Goal: Task Accomplishment & Management: Use online tool/utility

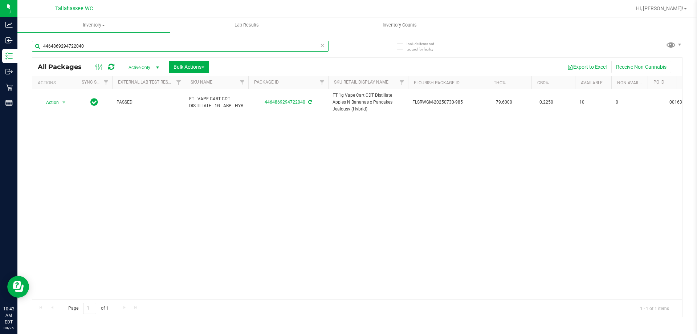
click at [278, 45] on input "4464869294722040" at bounding box center [180, 46] width 297 height 11
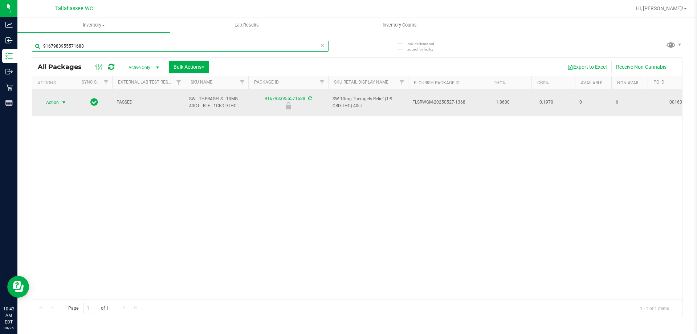
type input "9167983955571688"
click at [60, 99] on span "select" at bounding box center [64, 102] width 9 height 10
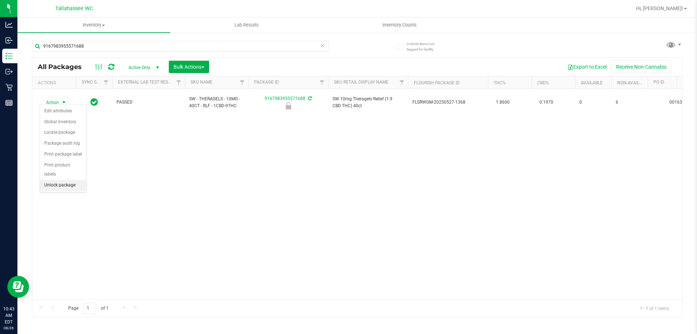
click at [80, 180] on li "Unlock package" at bounding box center [63, 185] width 46 height 11
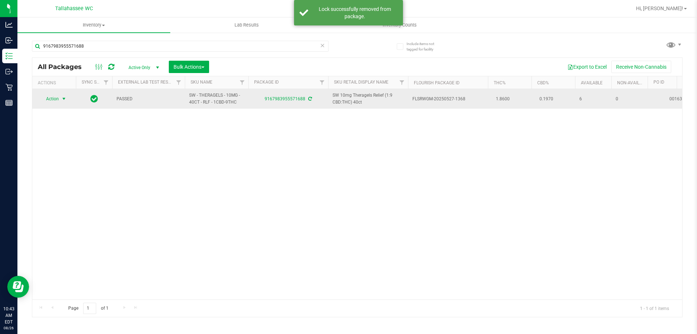
click at [60, 96] on span "select" at bounding box center [64, 99] width 9 height 10
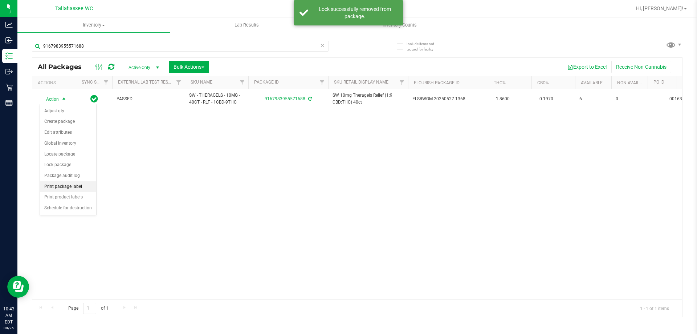
click at [87, 189] on li "Print package label" at bounding box center [68, 186] width 56 height 11
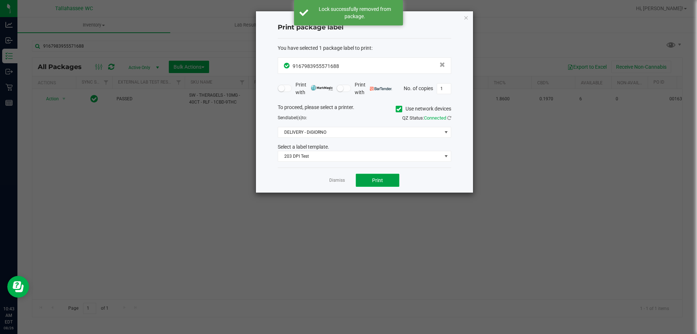
click at [377, 178] on span "Print" at bounding box center [377, 180] width 11 height 6
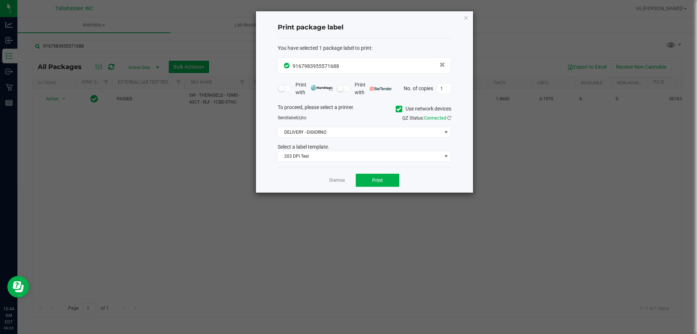
click at [334, 180] on link "Dismiss" at bounding box center [337, 180] width 16 height 6
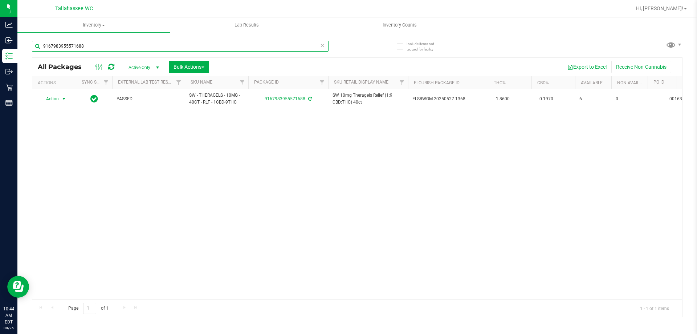
click at [142, 46] on input "9167983955571688" at bounding box center [180, 46] width 297 height 11
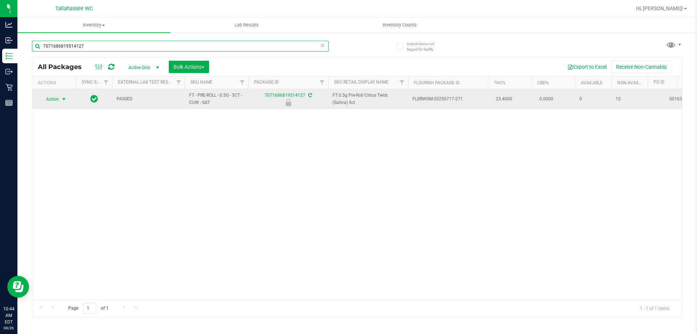
type input "7071686819514127"
click at [64, 96] on span "select" at bounding box center [64, 99] width 6 height 6
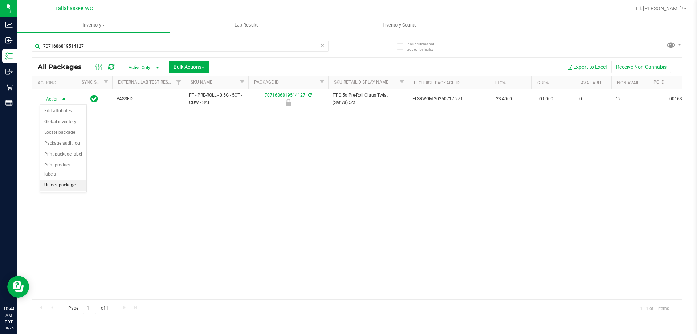
click at [55, 180] on li "Unlock package" at bounding box center [63, 185] width 46 height 11
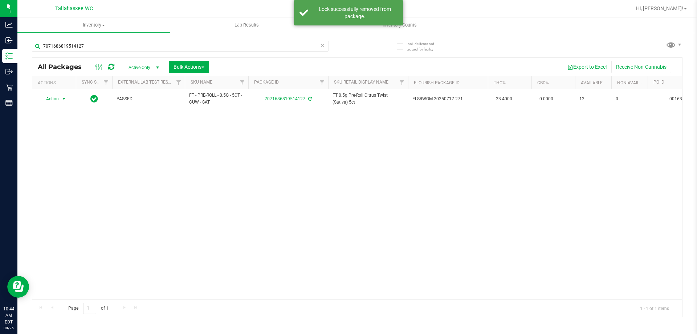
click at [57, 99] on span "Action" at bounding box center [50, 99] width 20 height 10
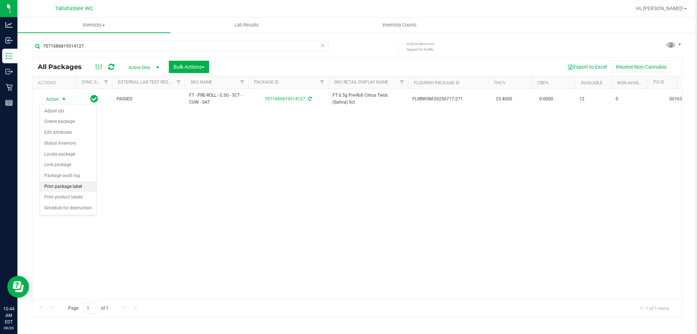
click at [84, 188] on li "Print package label" at bounding box center [68, 186] width 56 height 11
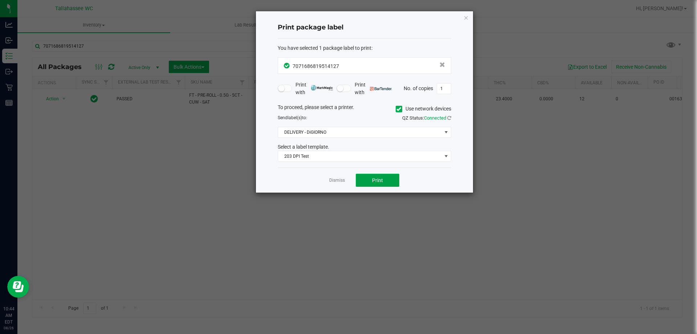
click at [377, 178] on span "Print" at bounding box center [377, 180] width 11 height 6
click at [335, 177] on link "Dismiss" at bounding box center [337, 180] width 16 height 6
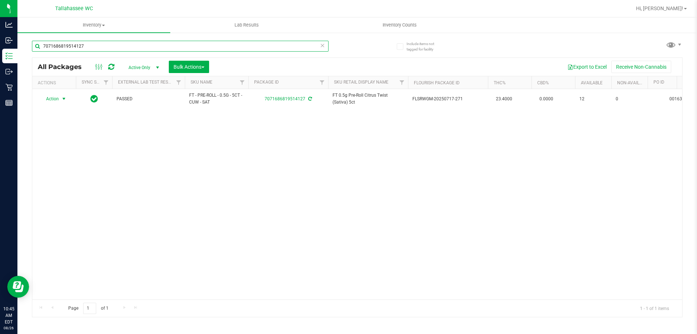
click at [244, 43] on input "7071686819514127" at bounding box center [180, 46] width 297 height 11
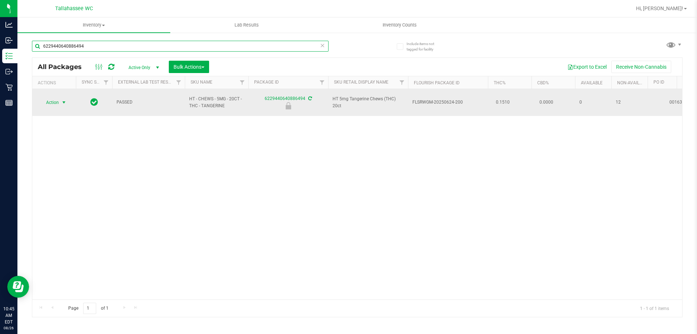
type input "6229440640886494"
click at [56, 100] on span "Action" at bounding box center [50, 102] width 20 height 10
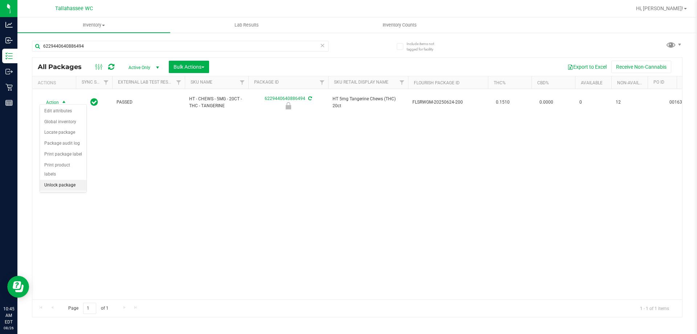
click at [64, 180] on li "Unlock package" at bounding box center [63, 185] width 46 height 11
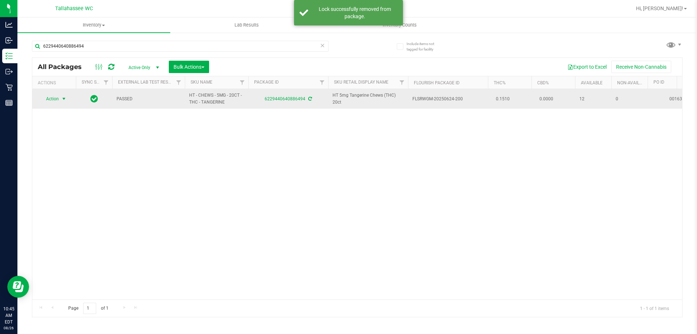
click at [54, 98] on span "Action" at bounding box center [50, 99] width 20 height 10
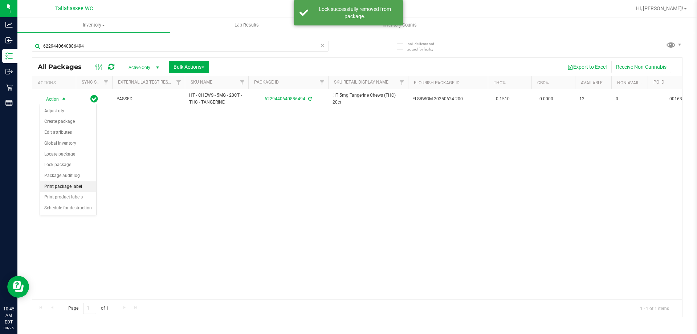
click at [80, 185] on li "Print package label" at bounding box center [68, 186] width 56 height 11
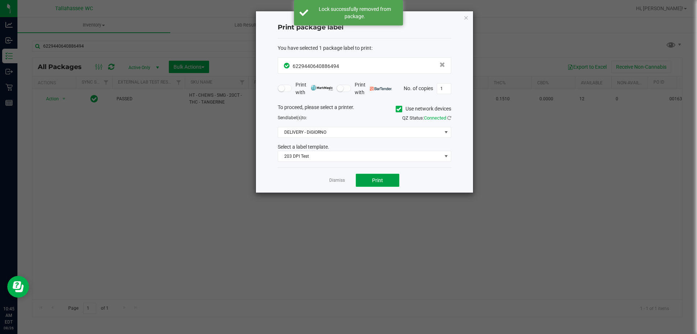
click at [384, 185] on button "Print" at bounding box center [378, 180] width 44 height 13
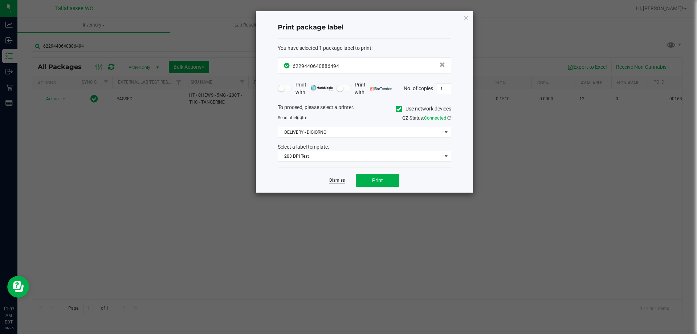
click at [337, 180] on link "Dismiss" at bounding box center [337, 180] width 16 height 6
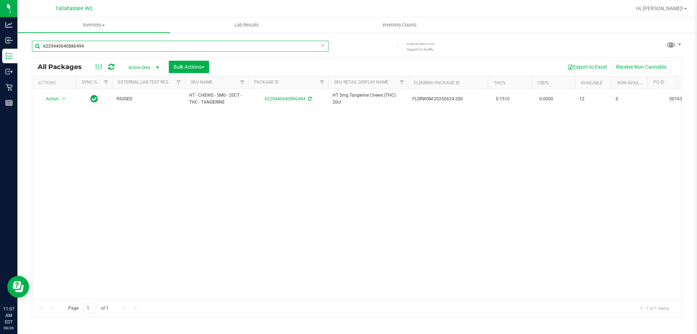
click at [272, 47] on input "6229440640886494" at bounding box center [180, 46] width 297 height 11
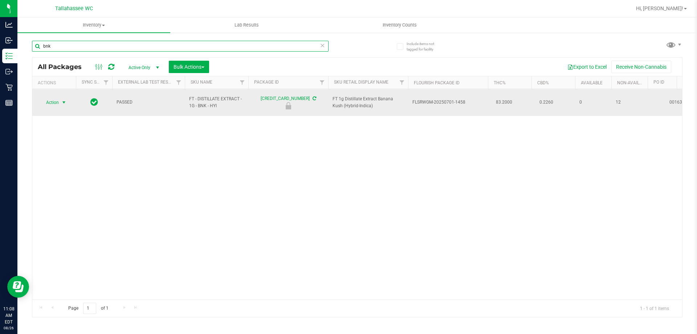
type input "bnk"
click at [58, 98] on span "Action" at bounding box center [50, 102] width 20 height 10
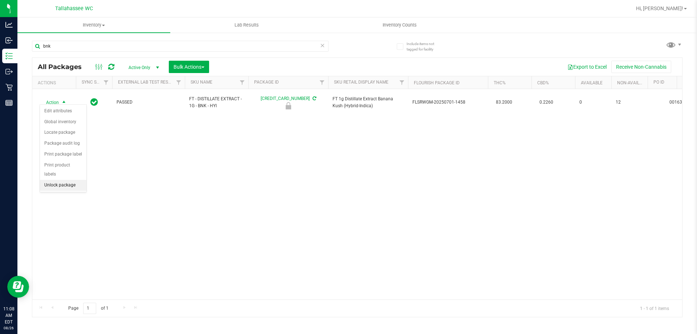
click at [78, 180] on li "Unlock package" at bounding box center [63, 185] width 46 height 11
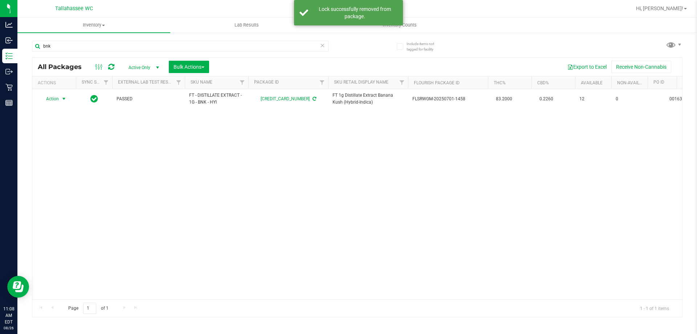
click at [57, 98] on span "Action" at bounding box center [50, 99] width 20 height 10
click at [86, 188] on li "Print package label" at bounding box center [68, 186] width 56 height 11
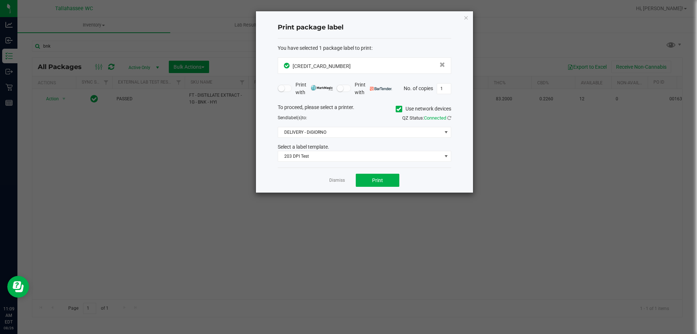
drag, startPoint x: 407, startPoint y: 184, endPoint x: 395, endPoint y: 183, distance: 12.8
click at [407, 184] on div "Dismiss Print" at bounding box center [365, 179] width 174 height 25
click at [394, 183] on button "Print" at bounding box center [378, 180] width 44 height 13
drag, startPoint x: 339, startPoint y: 181, endPoint x: 342, endPoint y: 172, distance: 9.1
click at [339, 180] on link "Dismiss" at bounding box center [337, 180] width 16 height 6
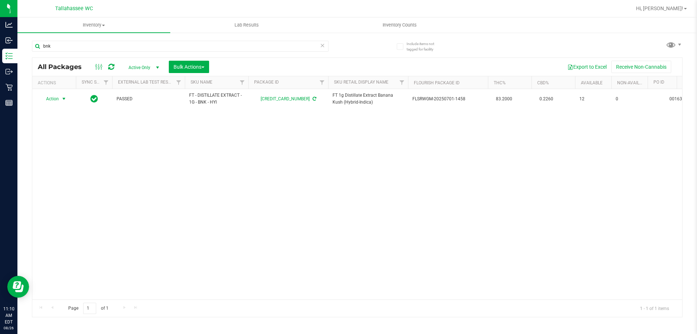
click at [324, 45] on icon at bounding box center [322, 45] width 5 height 9
